Goal: Task Accomplishment & Management: Manage account settings

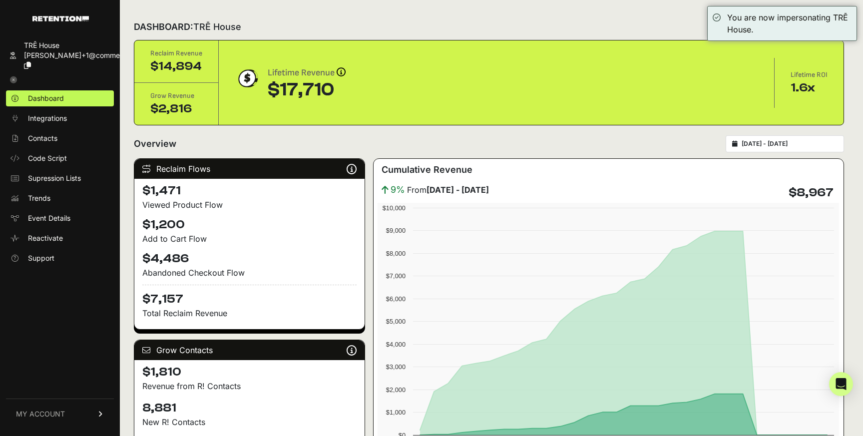
click at [50, 427] on link "MY ACCOUNT" at bounding box center [60, 414] width 108 height 30
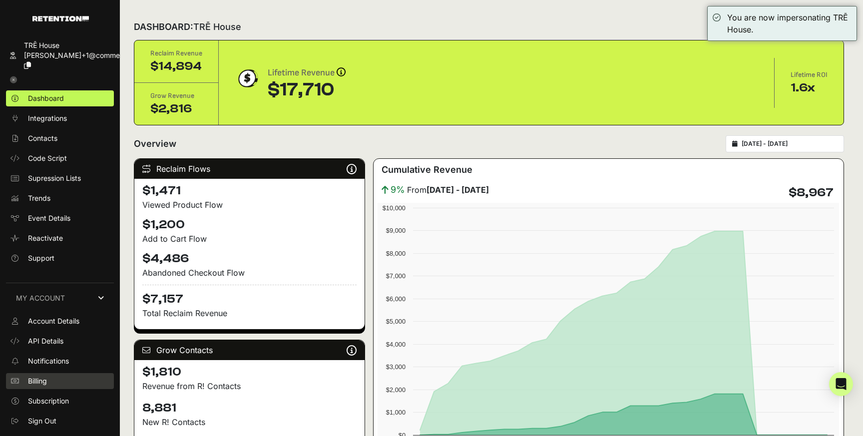
click at [43, 387] on link "Billing" at bounding box center [60, 381] width 108 height 16
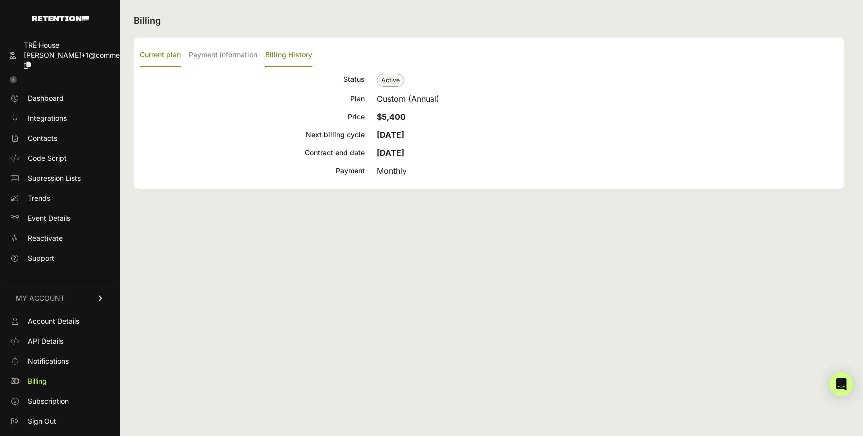
click at [281, 55] on label "Billing History" at bounding box center [288, 55] width 47 height 23
click at [0, 0] on input "Billing History" at bounding box center [0, 0] width 0 height 0
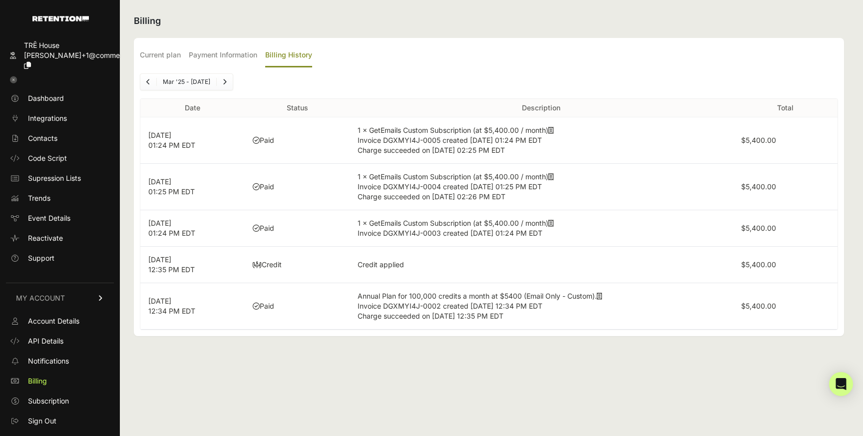
click at [554, 131] on icon at bounding box center [551, 130] width 5 height 7
